Goal: Task Accomplishment & Management: Manage account settings

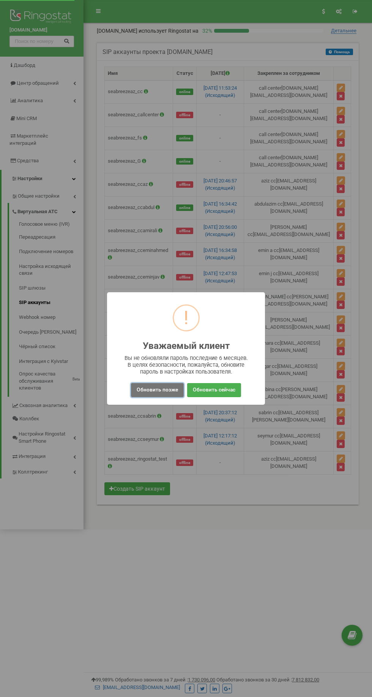
click at [155, 389] on button "Обновить позже" at bounding box center [157, 390] width 53 height 14
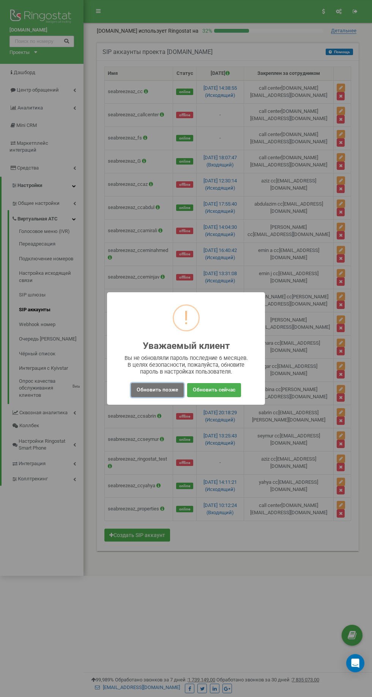
click at [160, 389] on button "Обновить позже" at bounding box center [157, 390] width 53 height 14
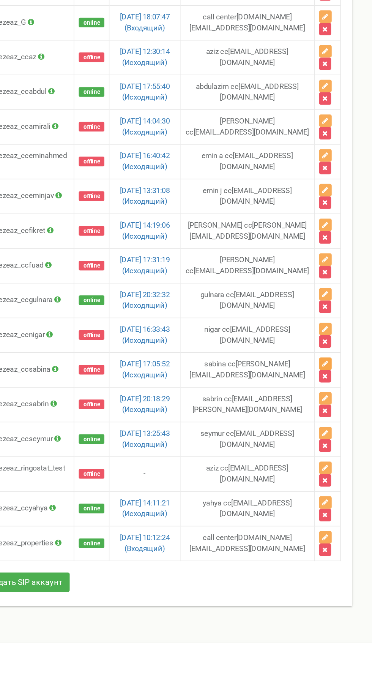
click at [342, 391] on icon "button" at bounding box center [341, 389] width 4 height 5
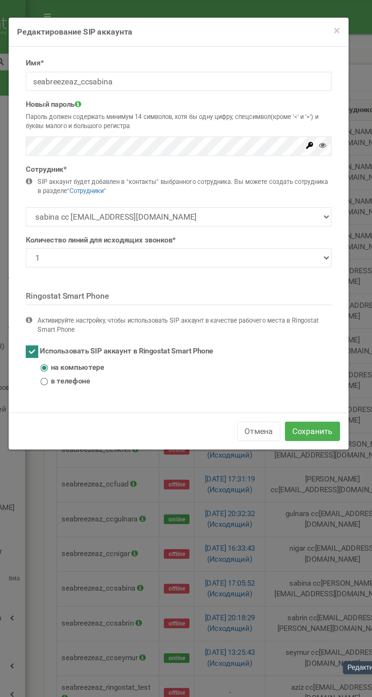
click at [273, 96] on icon at bounding box center [274, 97] width 5 height 5
click at [271, 284] on button "Сохранить" at bounding box center [275, 287] width 37 height 13
